Goal: Task Accomplishment & Management: Manage account settings

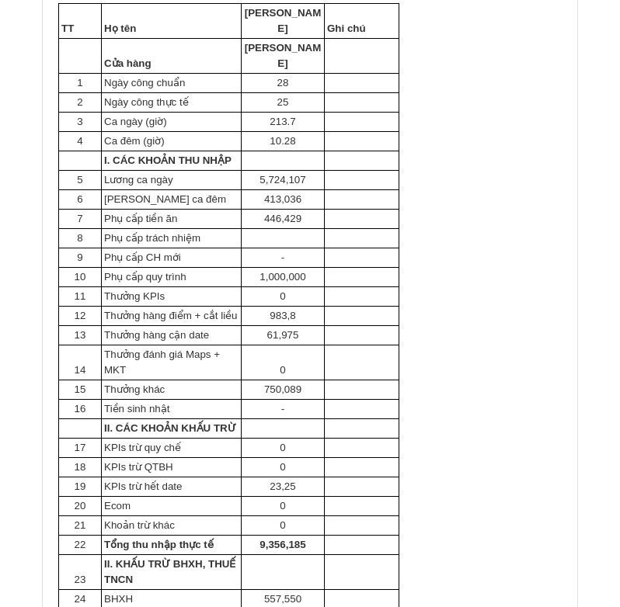
scroll to position [544, 0]
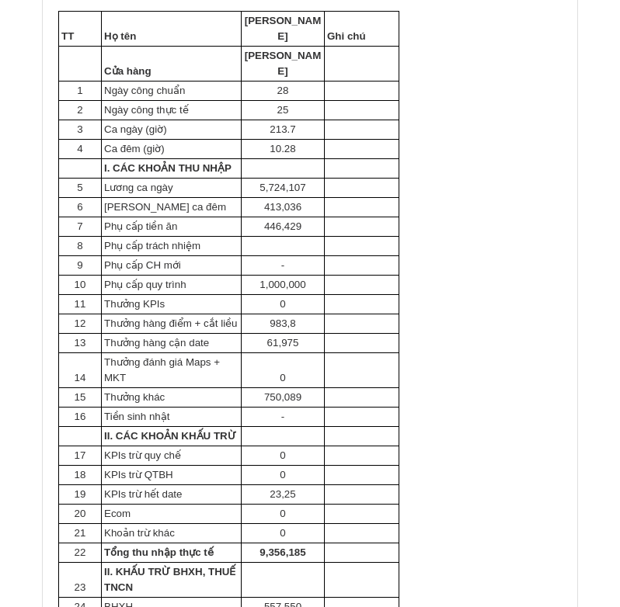
scroll to position [449, 0]
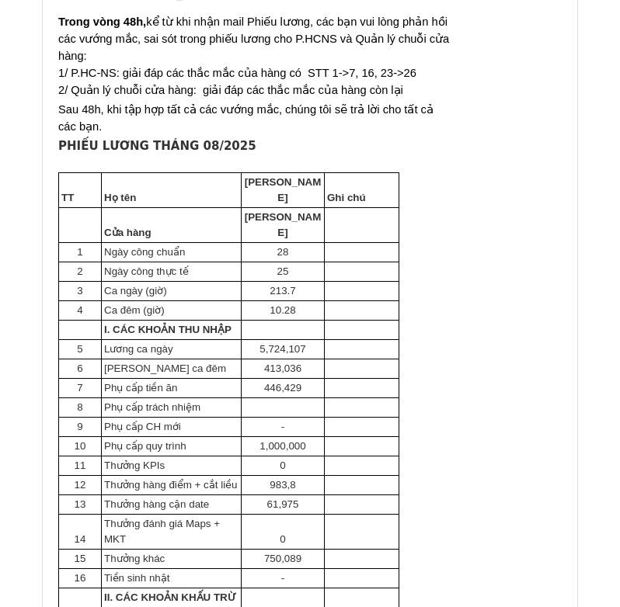
scroll to position [466, 0]
